Goal: Task Accomplishment & Management: Manage account settings

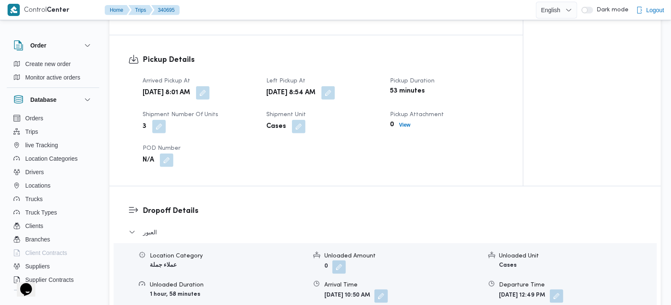
scroll to position [593, 0]
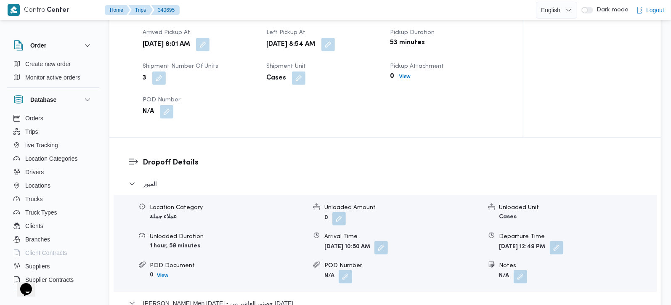
click at [402, 114] on div "Pickup Details Arrived Pickup At Wed, Oct 1, 2025 8:01 AM Left Pickup At Wed, O…" at bounding box center [315, 62] width 413 height 151
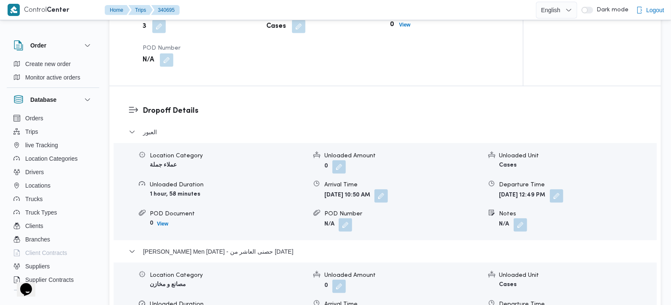
scroll to position [693, 0]
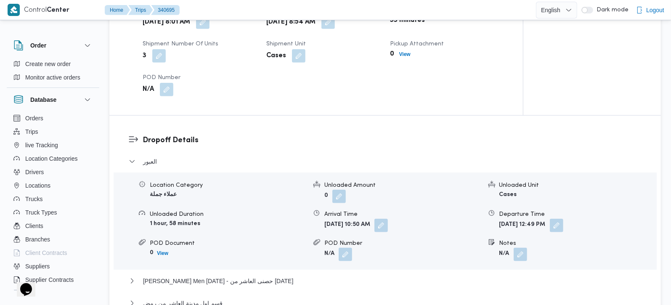
scroll to position [814, 0]
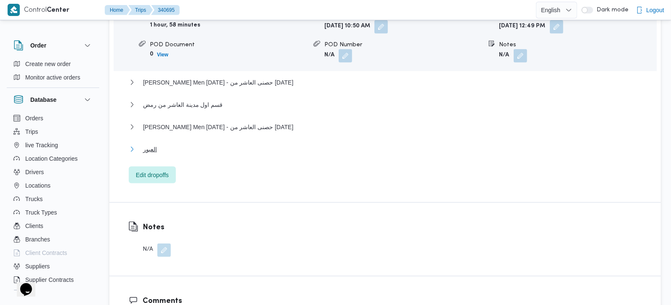
click at [155, 144] on span "العبور" at bounding box center [150, 149] width 14 height 10
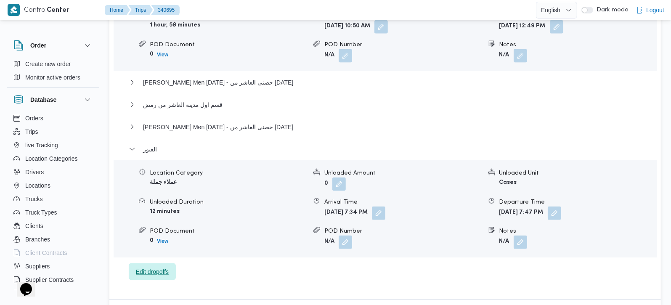
click at [157, 267] on span "Edit dropoffs" at bounding box center [152, 272] width 33 height 10
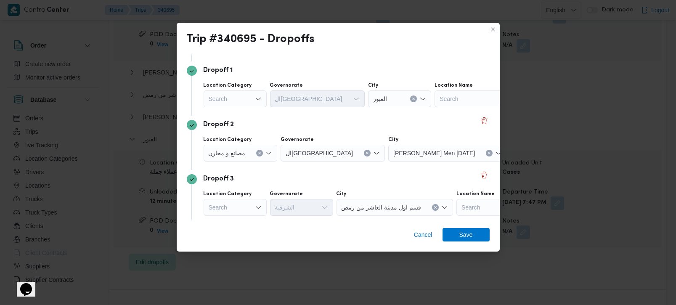
scroll to position [99, 0]
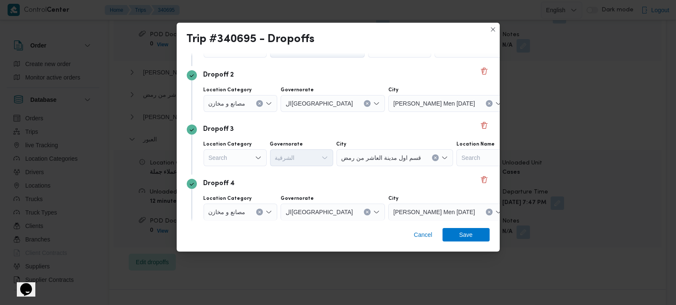
click at [243, 159] on div "Search" at bounding box center [235, 157] width 63 height 17
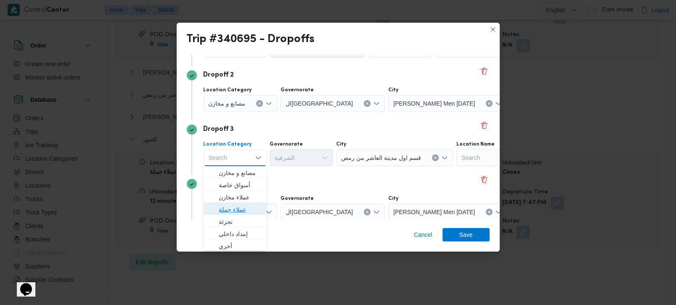
click at [232, 207] on span "عملاء جملة" at bounding box center [240, 209] width 43 height 10
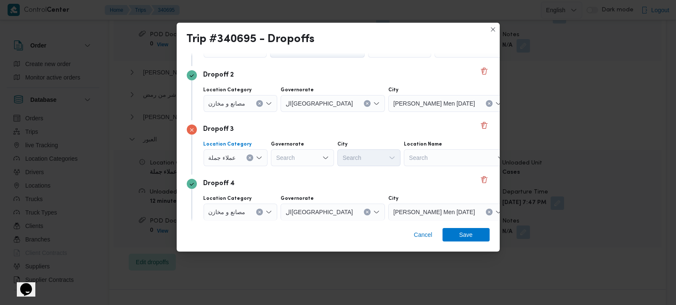
click at [299, 154] on div "Search" at bounding box center [302, 157] width 63 height 17
type input "رة"
click at [296, 184] on span "القاه رة" at bounding box center [306, 185] width 43 height 10
click at [378, 156] on div "Search" at bounding box center [409, 157] width 63 height 17
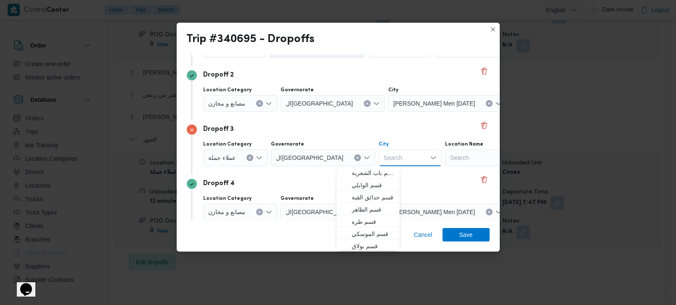
type input "ل"
type input "بور"
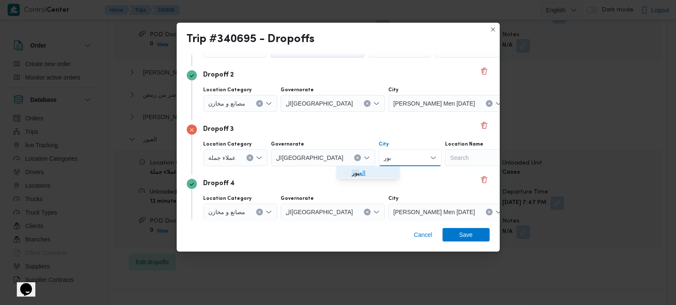
click at [357, 173] on mark "بور" at bounding box center [356, 172] width 8 height 7
click at [352, 175] on div "Dropoff 4 Location Category مصانع و مخازن Governorate القاهرة City Thany Ashr M…" at bounding box center [338, 201] width 303 height 54
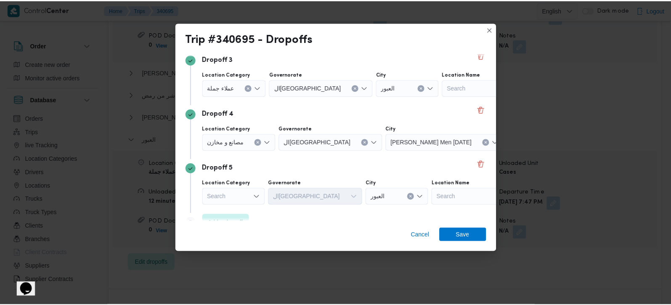
scroll to position [185, 0]
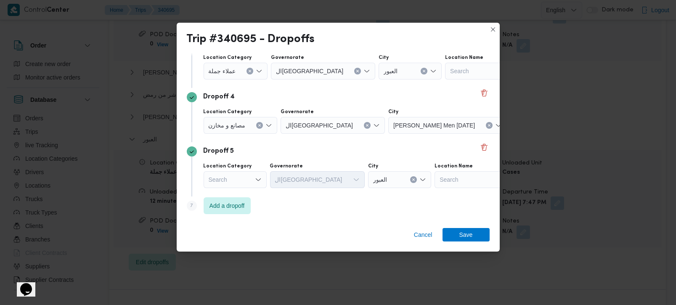
click at [241, 181] on div "Search" at bounding box center [235, 179] width 63 height 17
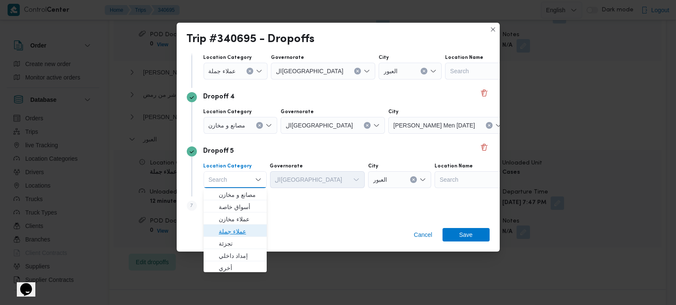
drag, startPoint x: 243, startPoint y: 233, endPoint x: 257, endPoint y: 217, distance: 21.2
click at [243, 233] on span "عملاء جملة" at bounding box center [240, 231] width 43 height 10
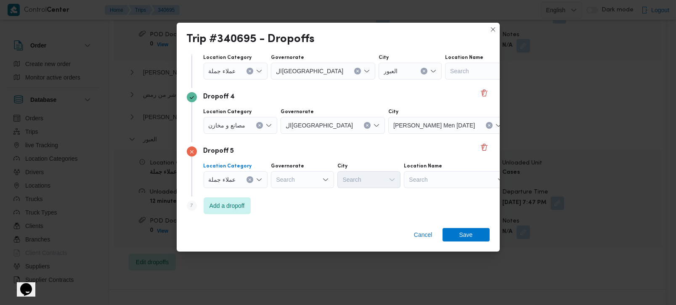
click at [296, 172] on div "Search" at bounding box center [302, 179] width 63 height 17
click at [248, 181] on icon "Clear input" at bounding box center [249, 179] width 3 height 3
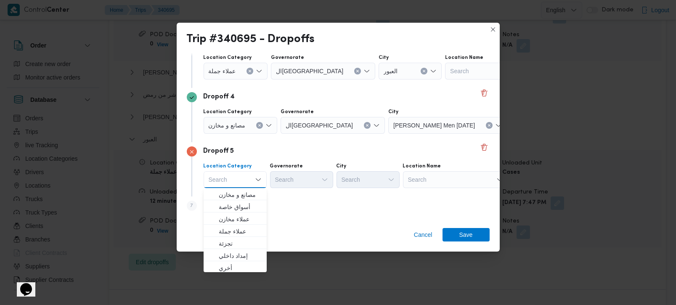
click at [410, 183] on div "Search" at bounding box center [455, 179] width 105 height 17
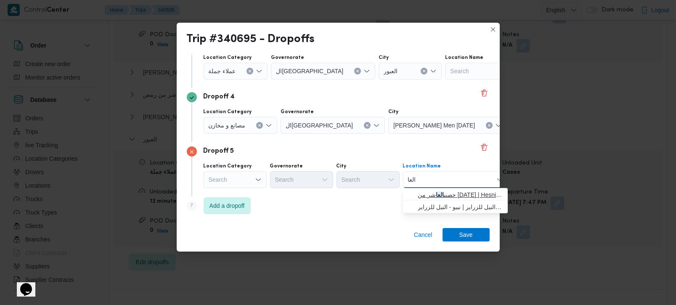
type input "العا"
click at [427, 193] on span "حصنى العا شر من رمضان | Hesni Textiles Factory | جزء من مدينة العاشر-مجاورات" at bounding box center [460, 195] width 85 height 10
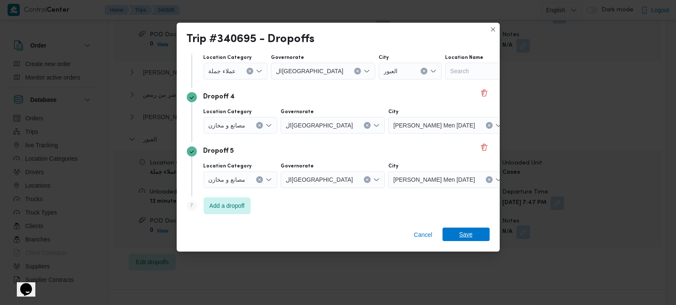
click at [447, 232] on span "Save" at bounding box center [465, 233] width 47 height 13
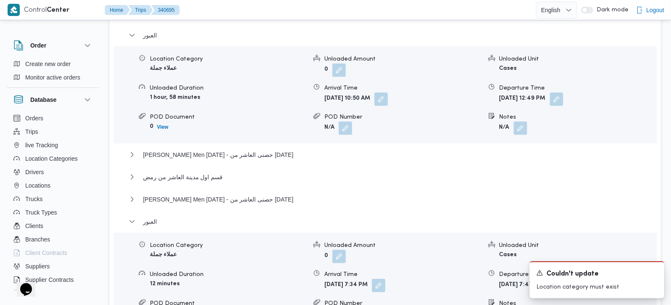
scroll to position [715, 0]
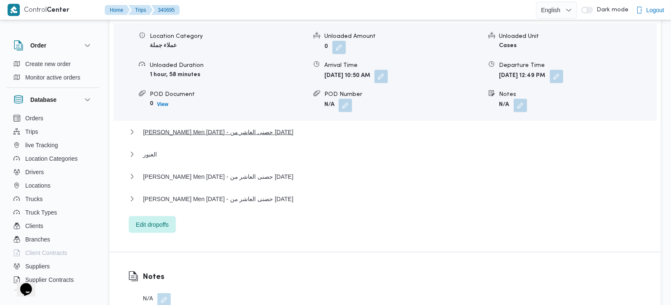
scroll to position [715, 0]
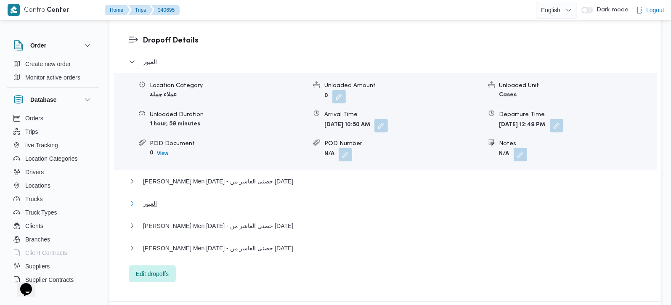
click at [157, 198] on button "العبور" at bounding box center [385, 203] width 513 height 10
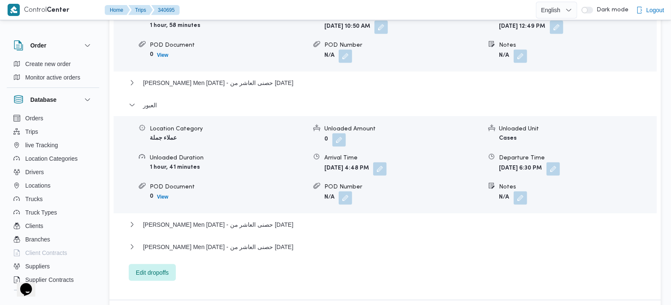
scroll to position [814, 0]
click at [515, 190] on button "button" at bounding box center [519, 196] width 13 height 13
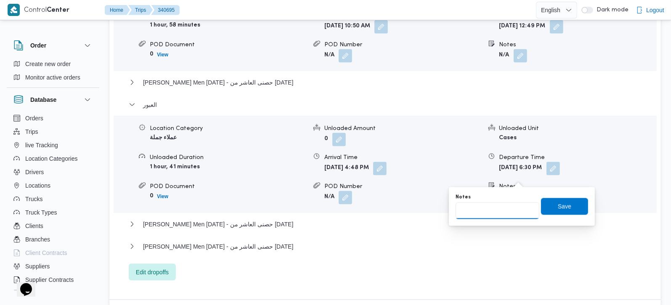
click at [478, 217] on input "Notes" at bounding box center [497, 210] width 84 height 17
paste input "2 عميل الشباب و المدينة الصناعية"
type input "2 عميل الشباب و المدينة الصناعية"
click at [584, 211] on div "You are in a dialog. To close this dialog, hit escape. Notes 2 عميل الشباب و ال…" at bounding box center [522, 206] width 146 height 39
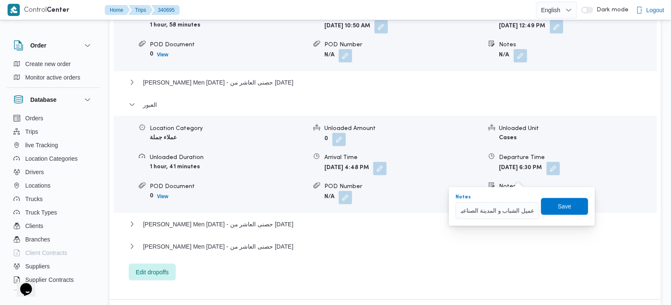
scroll to position [0, 0]
click at [566, 203] on span "Save" at bounding box center [564, 206] width 47 height 17
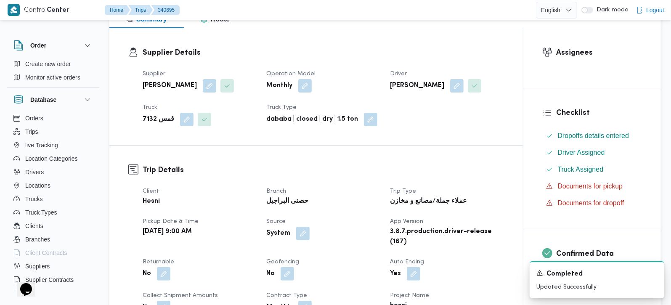
scroll to position [270, 0]
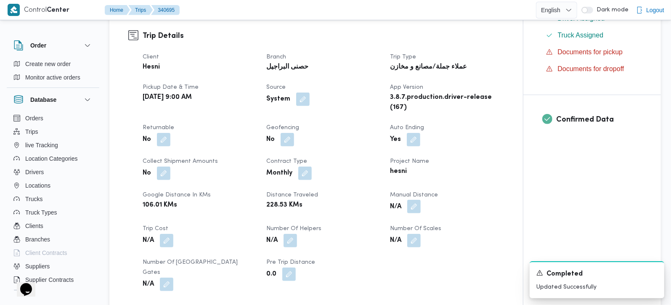
click at [419, 200] on button "button" at bounding box center [413, 206] width 13 height 13
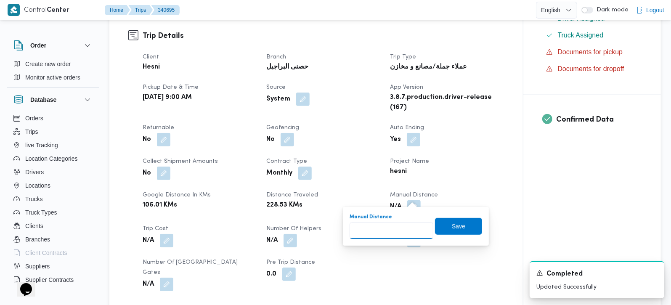
click at [388, 230] on input "Manual Distance" at bounding box center [391, 230] width 84 height 17
type input "285"
click at [452, 223] on span "Save" at bounding box center [458, 226] width 13 height 10
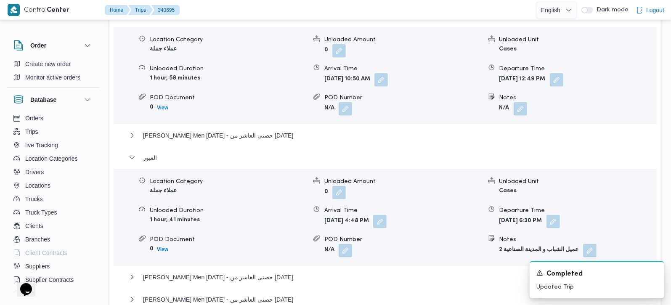
scroll to position [913, 0]
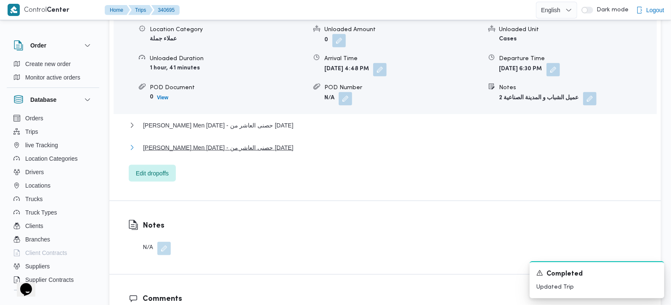
click at [189, 143] on span "Thany Ashr Men Ramadan - حصنى العاشر من رمضان" at bounding box center [218, 148] width 150 height 10
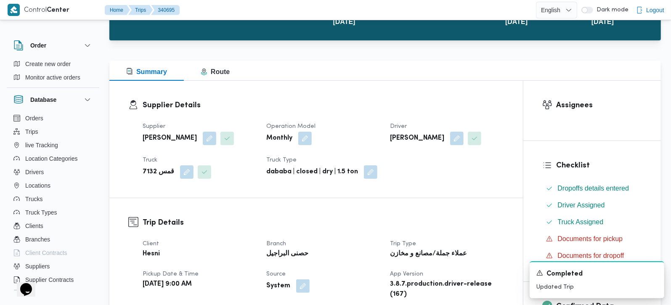
scroll to position [23, 0]
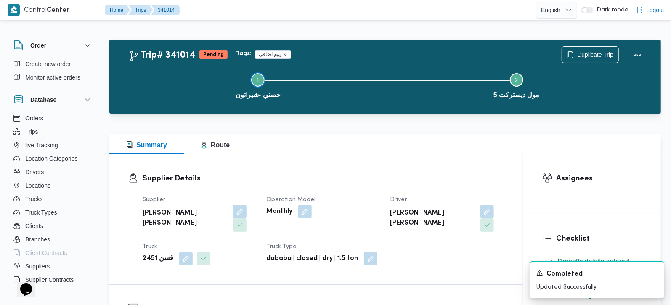
click at [340, 93] on button "Step 1 is incomplete 1 حصني -شيراتون" at bounding box center [258, 85] width 259 height 44
